Goal: Task Accomplishment & Management: Complete application form

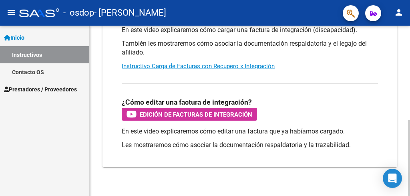
scroll to position [212, 0]
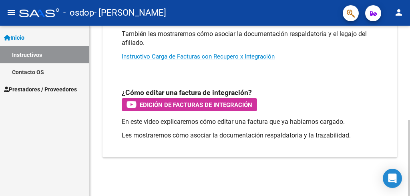
click at [401, 182] on body "menu - osdop - [PERSON_NAME] person Inicio Instructivos Contacto OS Prestadores…" at bounding box center [205, 98] width 410 height 196
click at [45, 90] on span "Prestadores / Proveedores" at bounding box center [40, 89] width 73 height 9
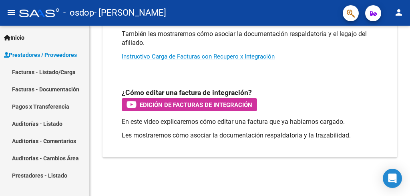
click at [47, 70] on link "Facturas - Listado/Carga" at bounding box center [44, 71] width 89 height 17
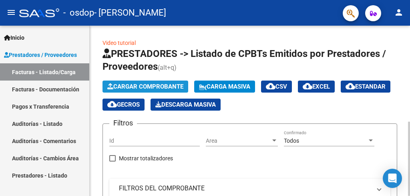
click at [152, 86] on span "Cargar Comprobante" at bounding box center [145, 86] width 76 height 7
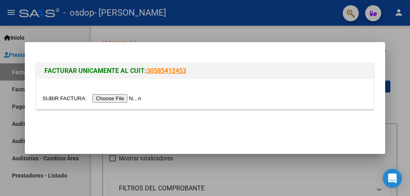
click at [119, 99] on input "file" at bounding box center [92, 98] width 101 height 8
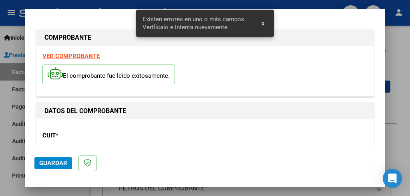
scroll to position [216, 0]
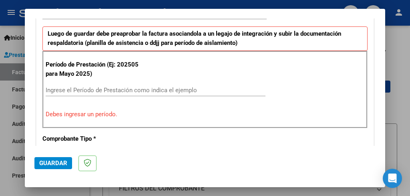
click at [71, 89] on input "Ingrese el Período de Prestación como indica el ejemplo" at bounding box center [156, 90] width 220 height 7
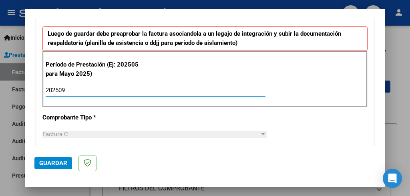
type input "202509"
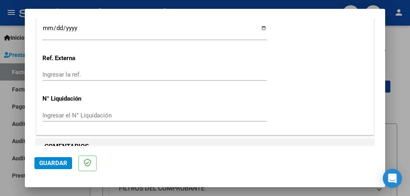
scroll to position [592, 0]
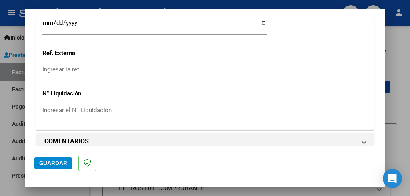
click at [54, 160] on span "Guardar" at bounding box center [53, 162] width 28 height 7
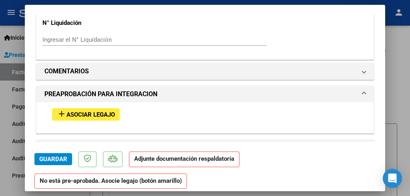
scroll to position [697, 0]
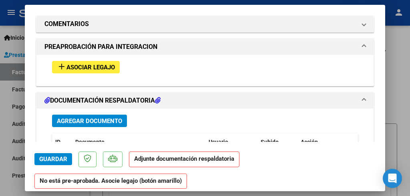
click at [95, 64] on span "Asociar Legajo" at bounding box center [91, 67] width 48 height 7
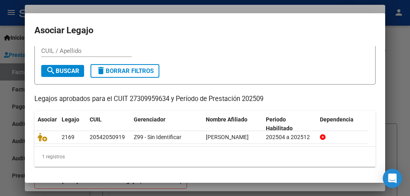
scroll to position [41, 0]
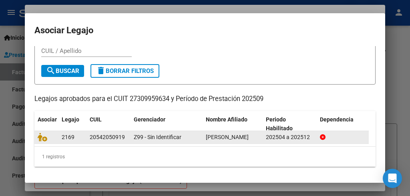
click at [209, 133] on div "[PERSON_NAME]" at bounding box center [233, 137] width 54 height 9
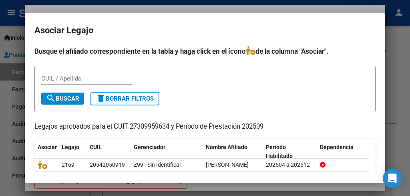
scroll to position [7, 0]
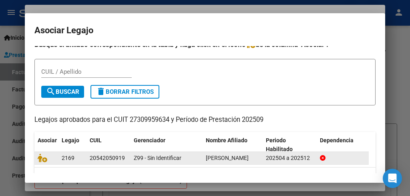
click at [201, 162] on datatable-body-cell "Z99 - Sin Identificar" at bounding box center [167, 158] width 72 height 12
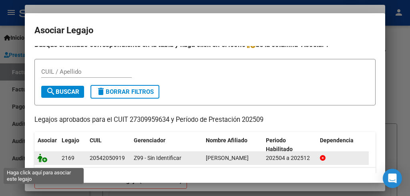
click at [43, 162] on icon at bounding box center [43, 157] width 10 height 9
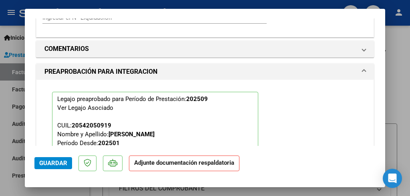
scroll to position [718, 0]
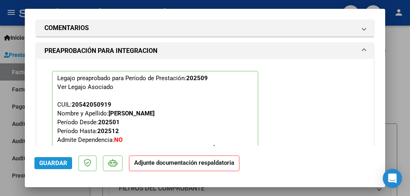
click at [43, 162] on span "Guardar" at bounding box center [53, 162] width 28 height 7
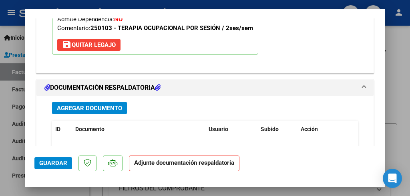
scroll to position [819, 0]
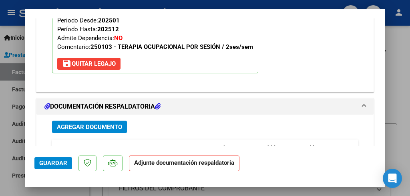
click at [113, 123] on span "Agregar Documento" at bounding box center [89, 126] width 65 height 7
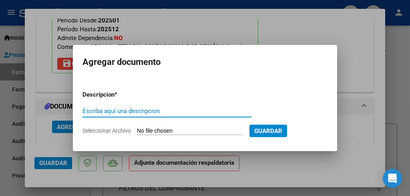
click at [163, 109] on input "Escriba aquí una descripcion" at bounding box center [167, 110] width 169 height 7
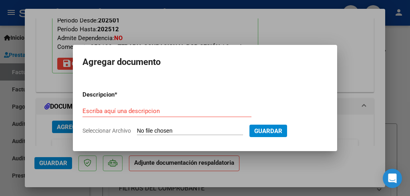
click at [148, 131] on input "Seleccionar Archivo" at bounding box center [190, 131] width 106 height 8
type input "C:\fakepath\asistencia TO septiembre .pdf"
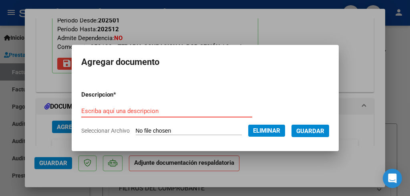
click at [136, 109] on input "Escriba aquí una descripcion" at bounding box center [166, 110] width 171 height 7
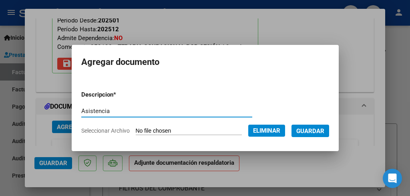
type input "Asistencia"
click at [307, 130] on span "Guardar" at bounding box center [311, 130] width 28 height 7
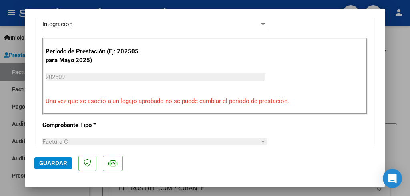
scroll to position [197, 0]
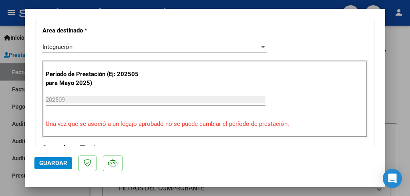
click at [50, 161] on span "Guardar" at bounding box center [53, 162] width 28 height 7
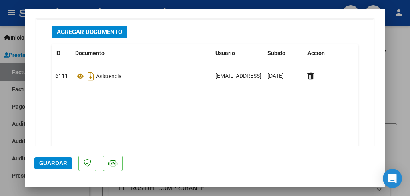
scroll to position [948, 0]
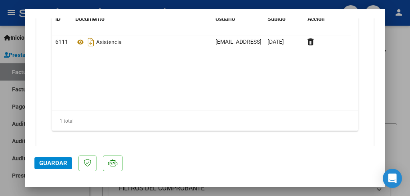
click at [52, 164] on span "Guardar" at bounding box center [53, 162] width 28 height 7
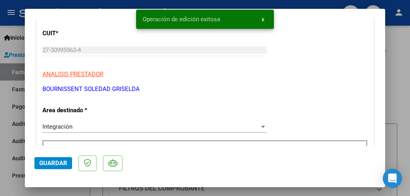
scroll to position [0, 0]
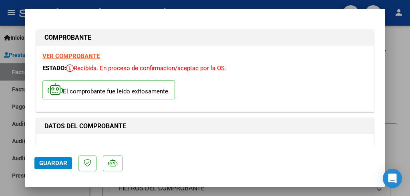
click at [398, 57] on div at bounding box center [205, 98] width 410 height 196
type input "$ 0,00"
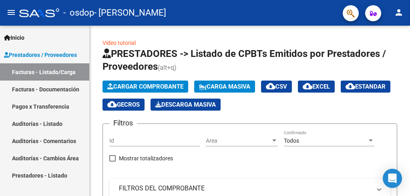
click at [52, 107] on link "Pagos x Transferencia" at bounding box center [44, 106] width 89 height 17
